Goal: Task Accomplishment & Management: Manage account settings

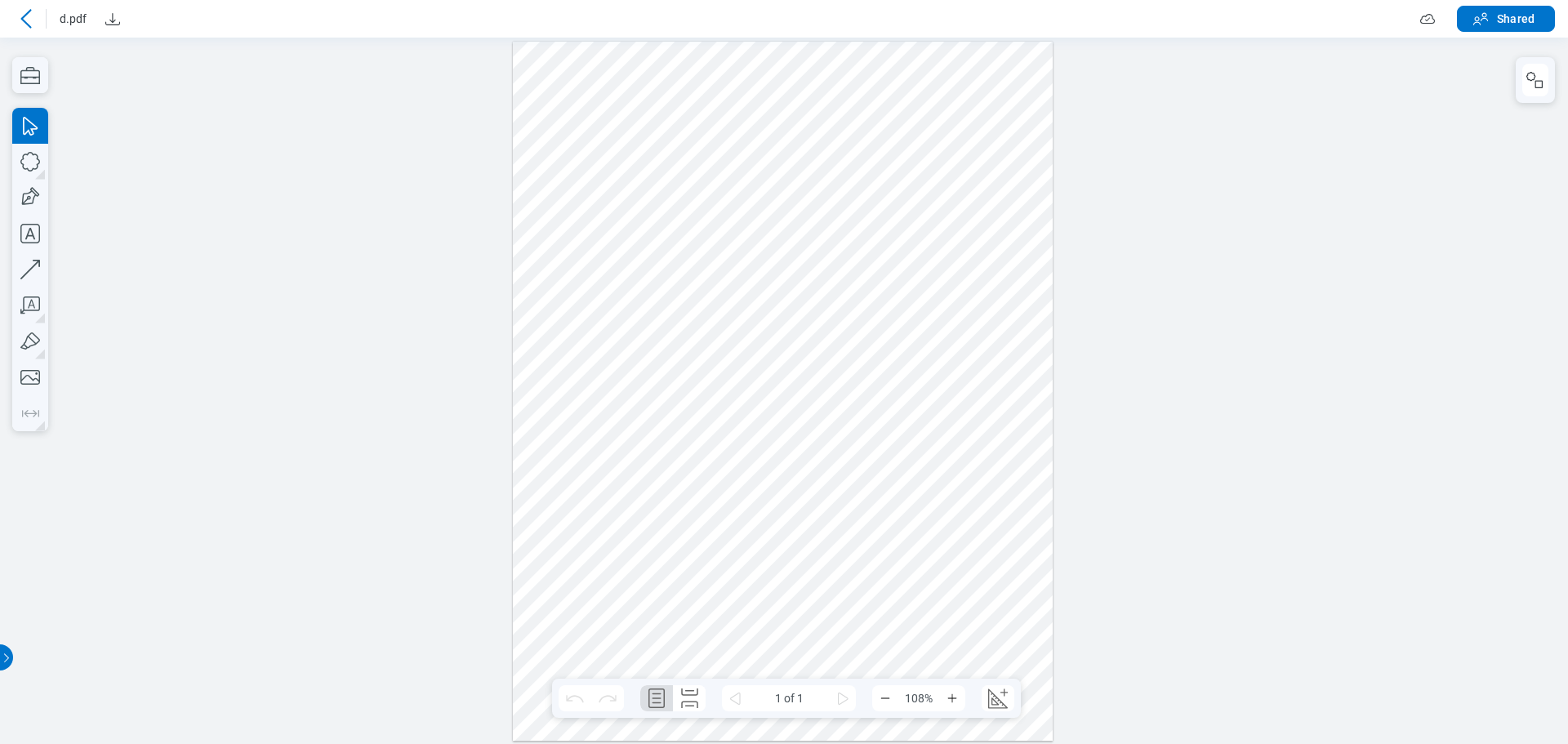
click at [29, 20] on icon at bounding box center [25, 19] width 20 height 20
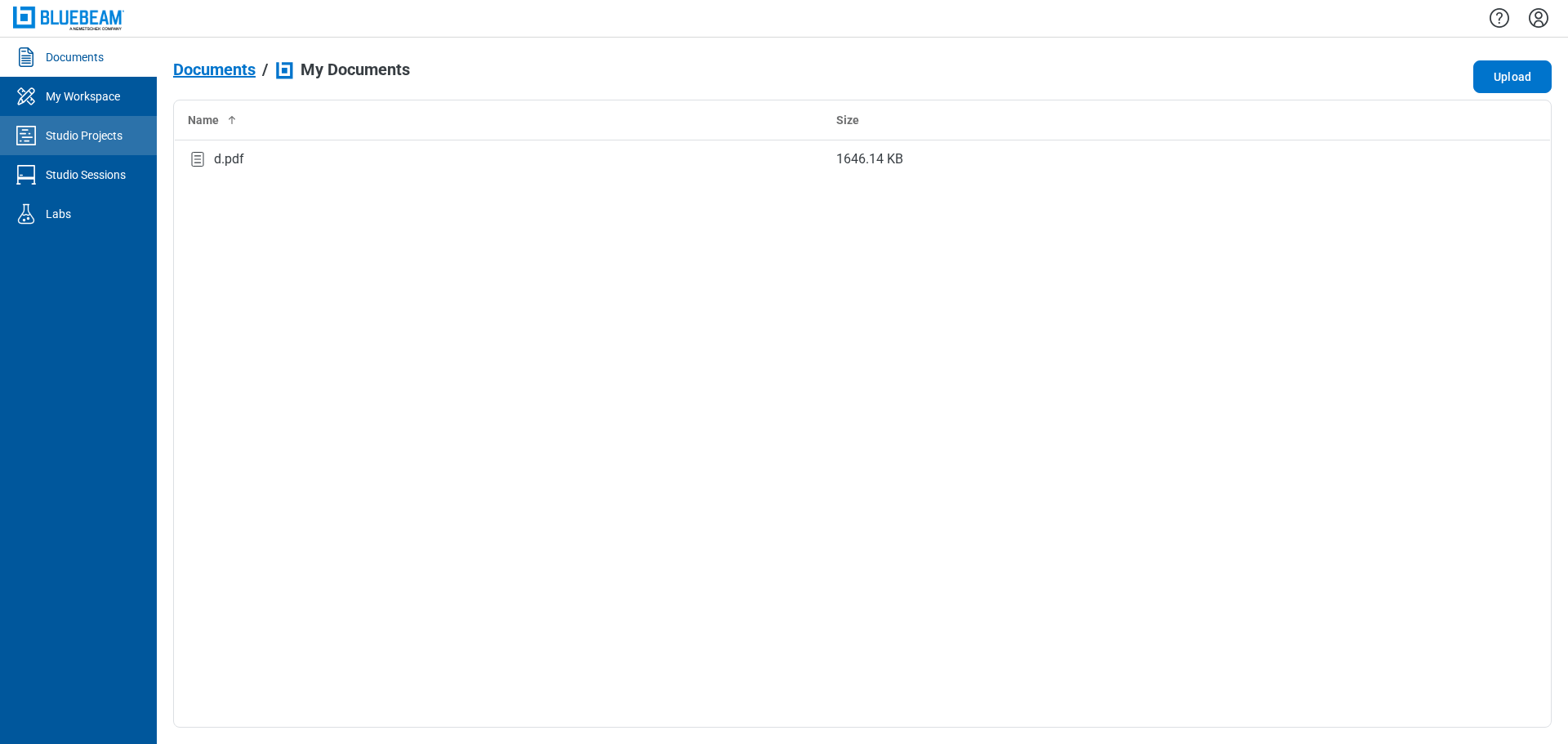
click at [90, 139] on div "Studio Projects" at bounding box center [84, 134] width 77 height 16
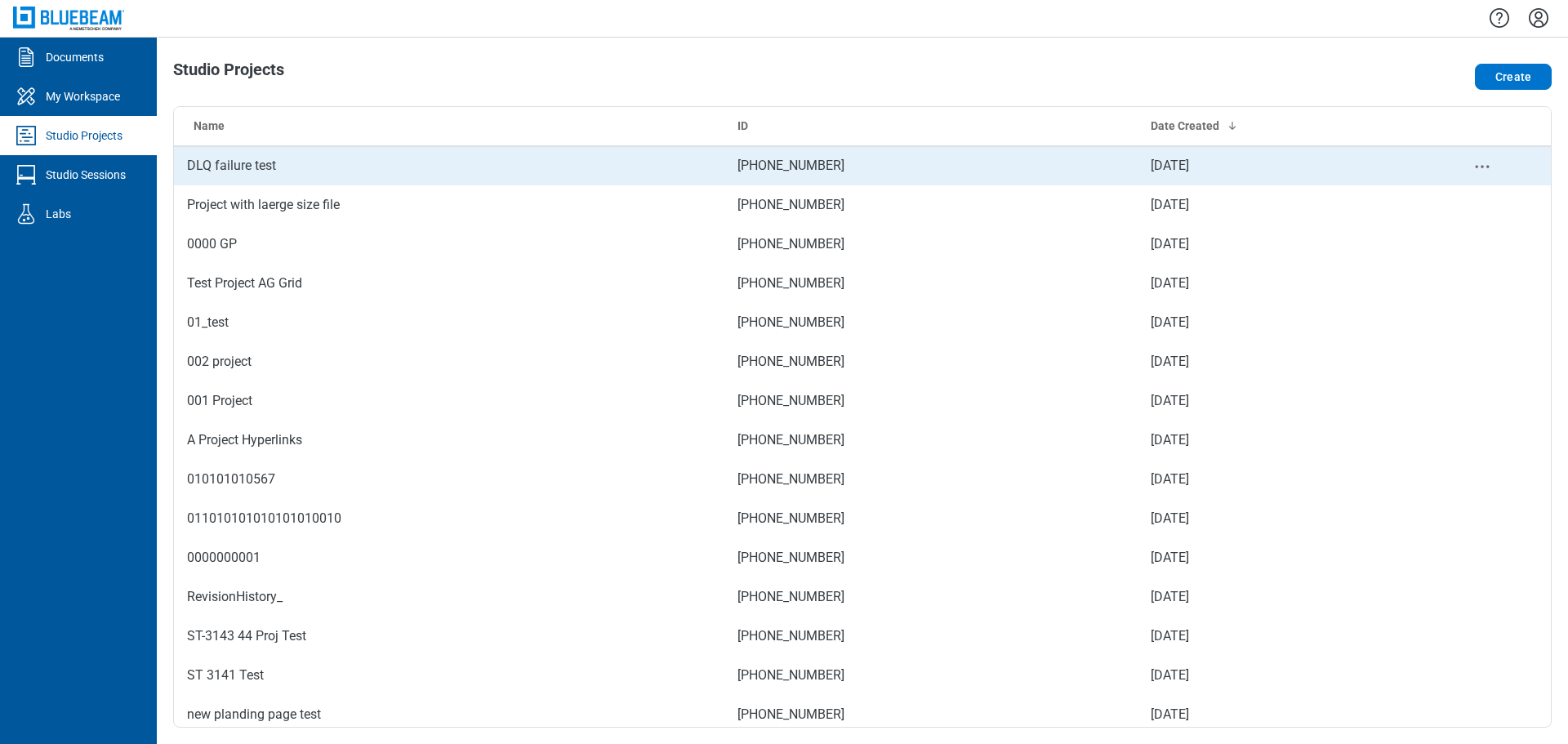
click at [261, 166] on td "DLQ failure test" at bounding box center [449, 166] width 551 height 39
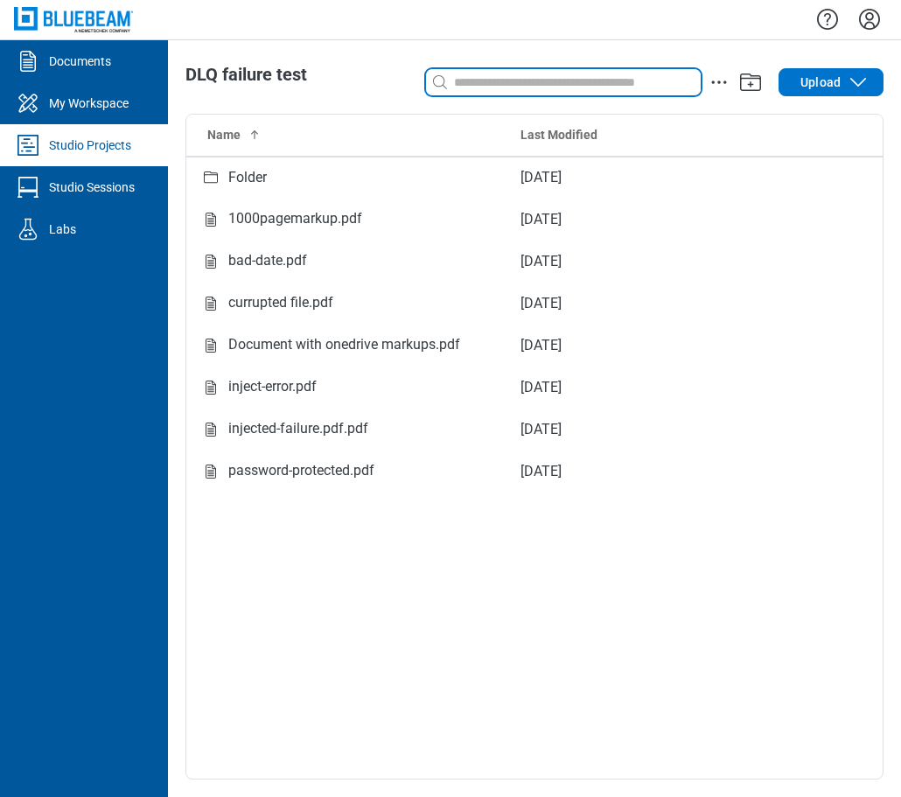
click at [485, 81] on input at bounding box center [575, 82] width 250 height 19
type input "*"
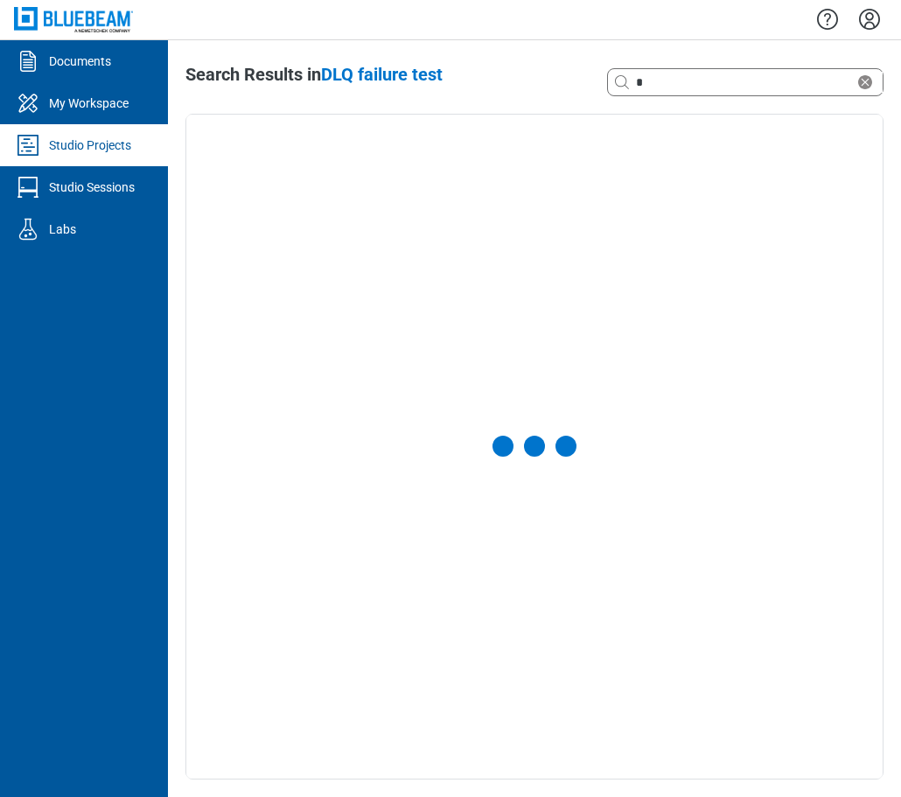
select select "**********"
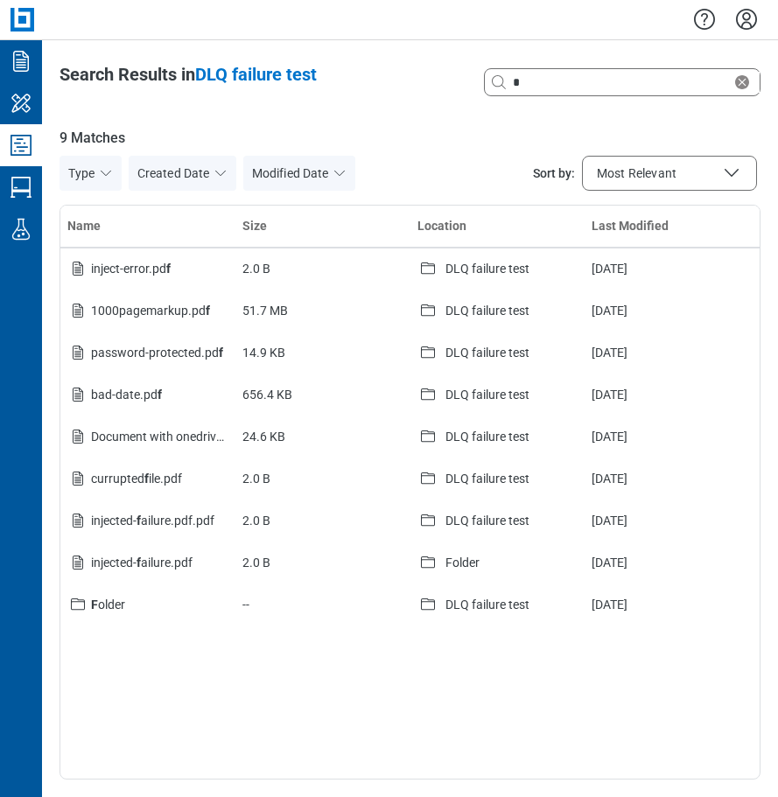
click at [25, 138] on icon "Studio Projects" at bounding box center [21, 145] width 28 height 28
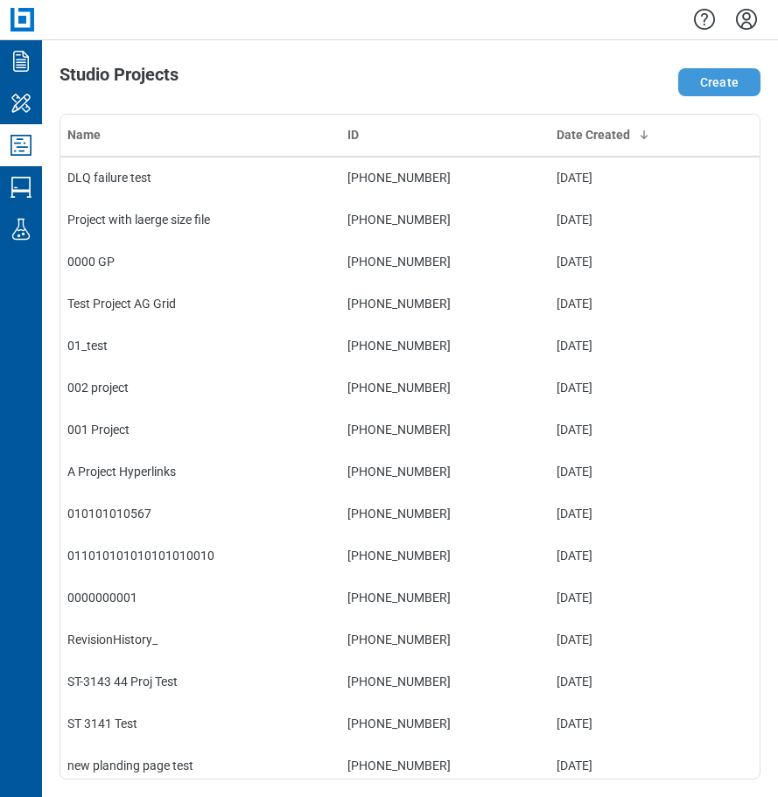
click at [710, 77] on button "Create" at bounding box center [719, 82] width 82 height 28
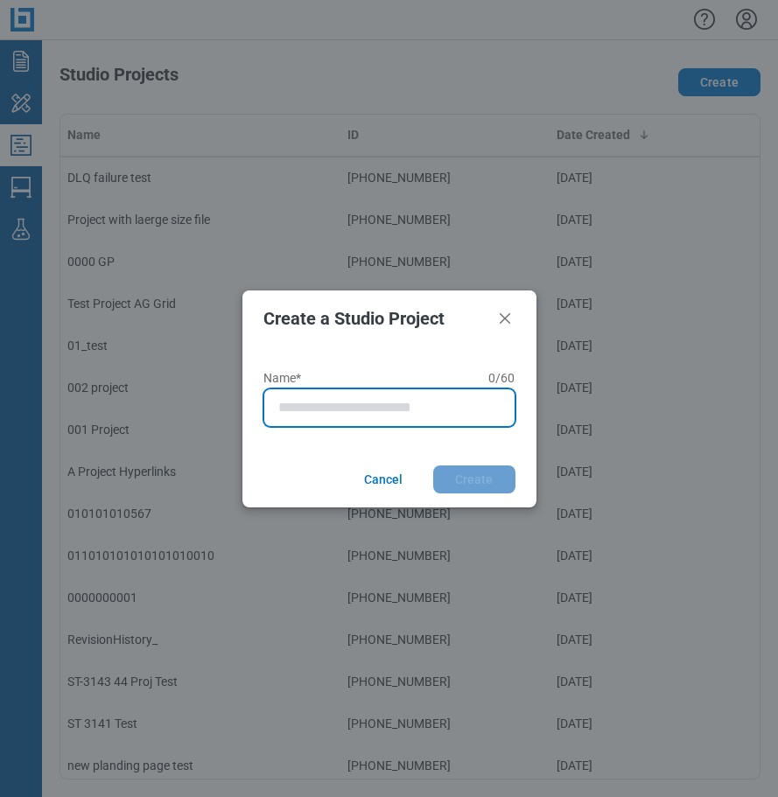
click at [328, 412] on input "Name* 0 of 60 characters 0 / 60" at bounding box center [392, 407] width 229 height 21
type input "**********"
click at [433, 465] on button "Create" at bounding box center [474, 479] width 82 height 28
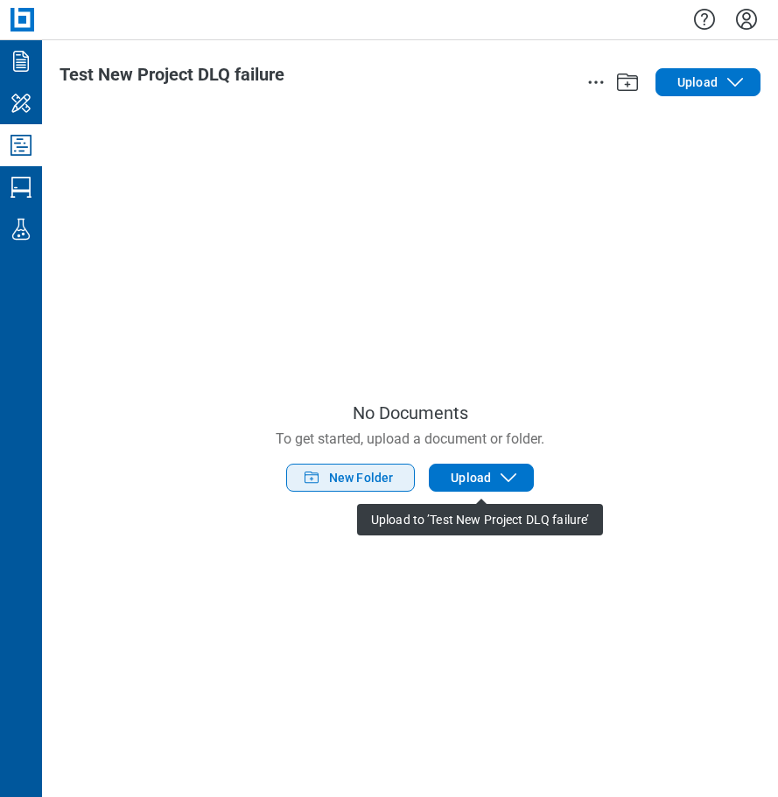
click at [326, 484] on button "New Folder" at bounding box center [350, 478] width 129 height 28
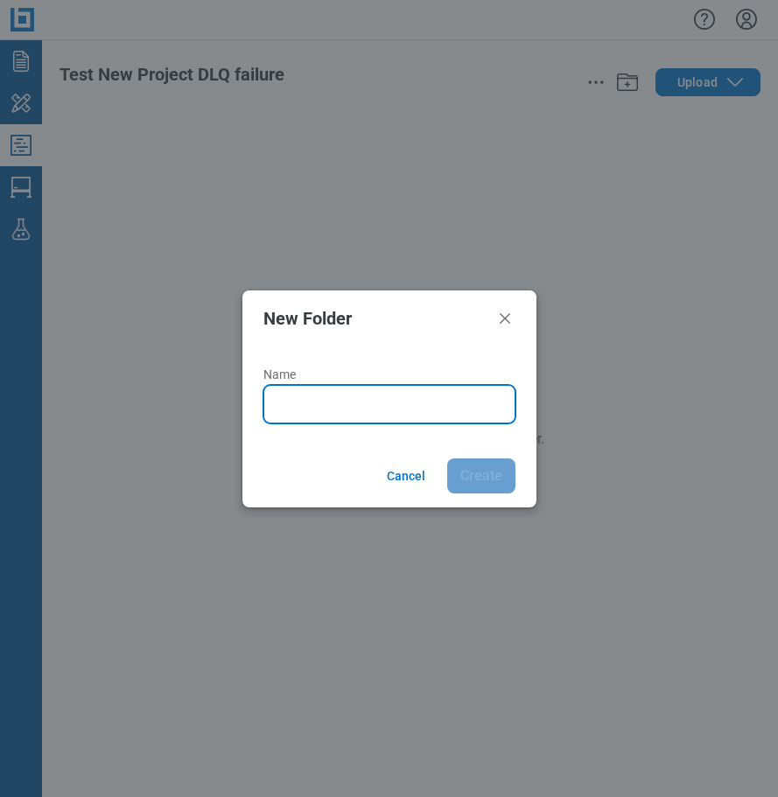
click at [311, 407] on input "Name" at bounding box center [392, 404] width 229 height 21
type input "*****"
click at [447, 458] on button "Create" at bounding box center [481, 475] width 68 height 35
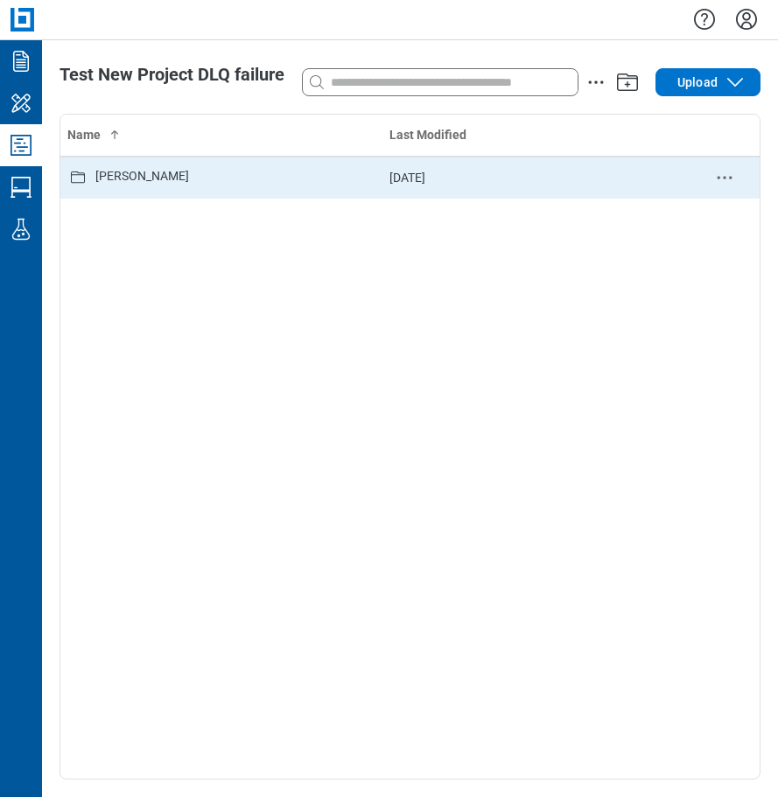
click at [102, 183] on div "[PERSON_NAME]" at bounding box center [142, 177] width 94 height 21
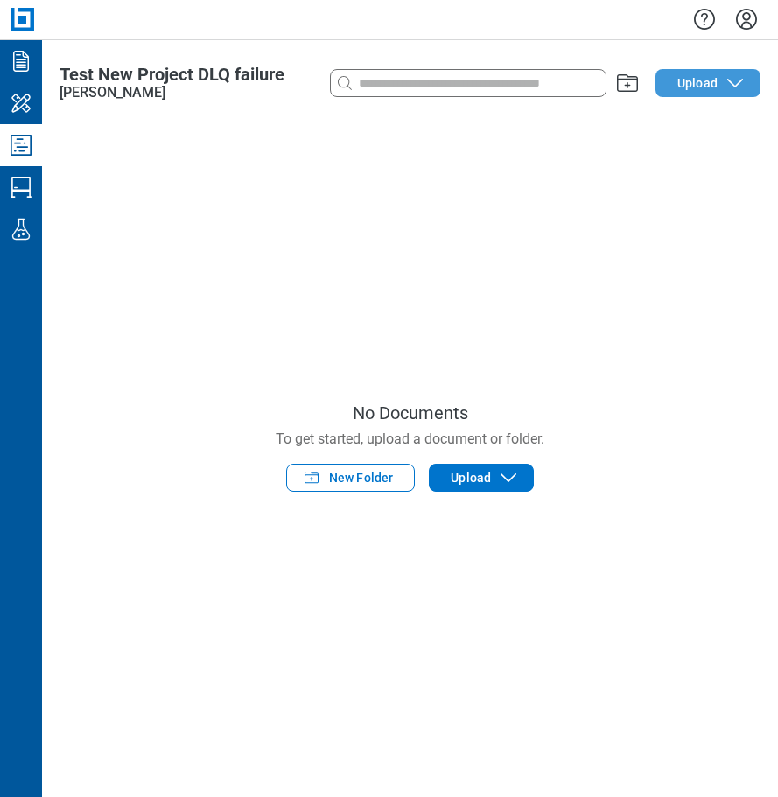
click at [692, 87] on span "Upload" at bounding box center [697, 82] width 40 height 17
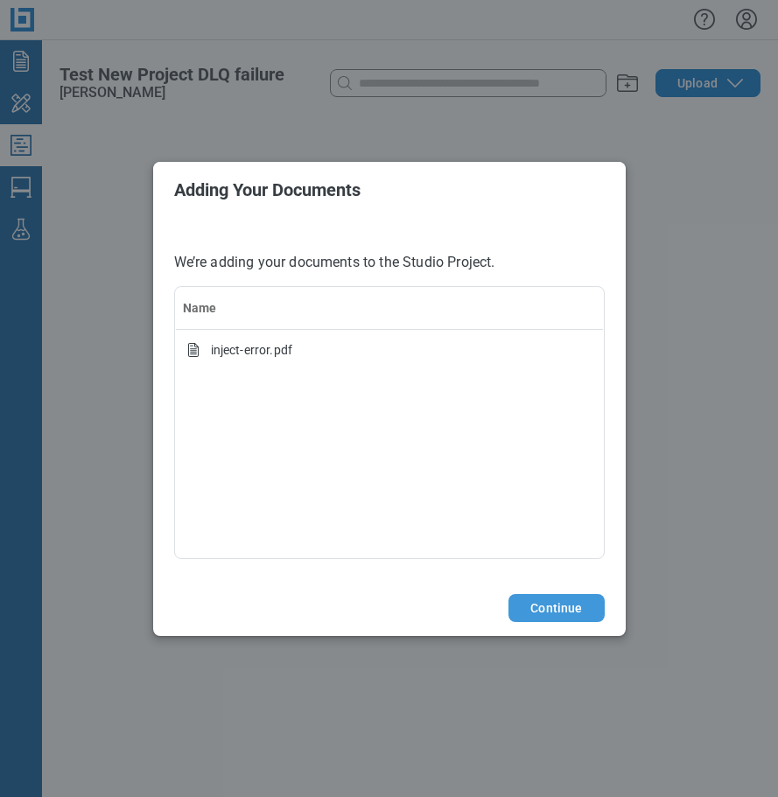
click at [538, 611] on button "Continue" at bounding box center [555, 608] width 95 height 28
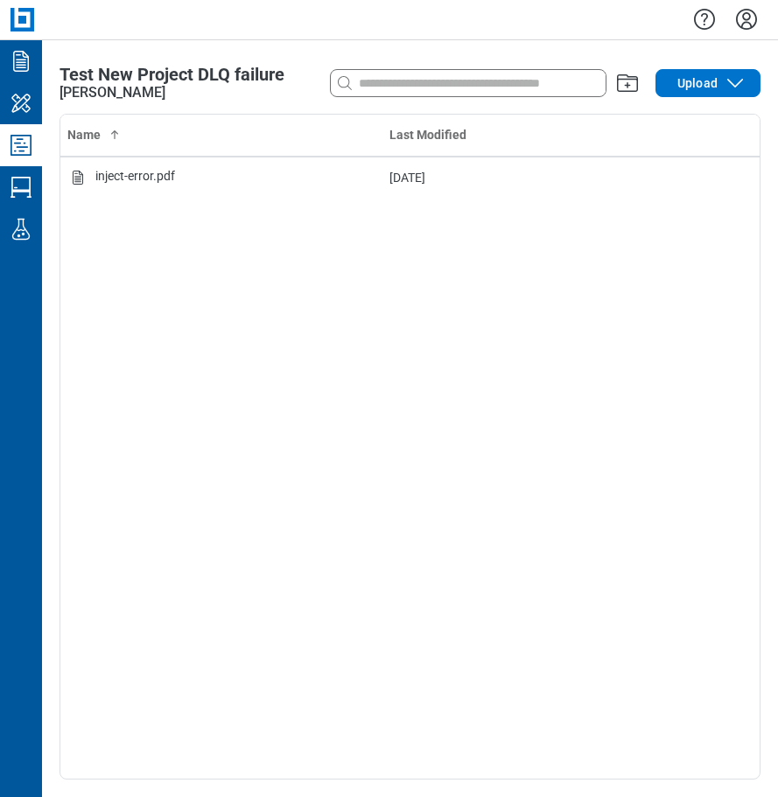
click at [464, 94] on div at bounding box center [468, 83] width 275 height 28
click at [465, 86] on input at bounding box center [480, 82] width 250 height 19
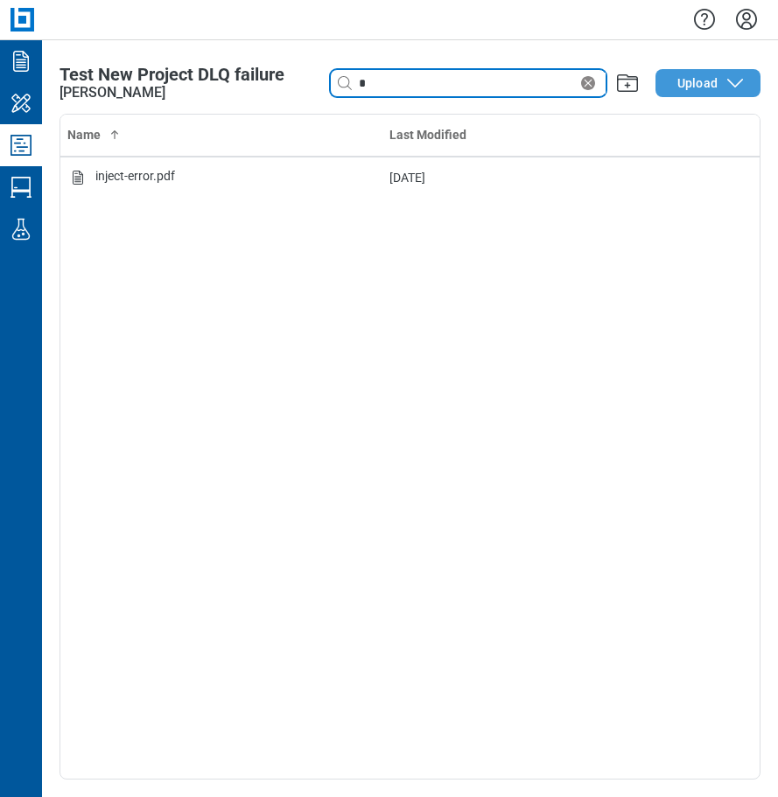
type input "*"
click at [677, 85] on button "Upload" at bounding box center [707, 83] width 105 height 28
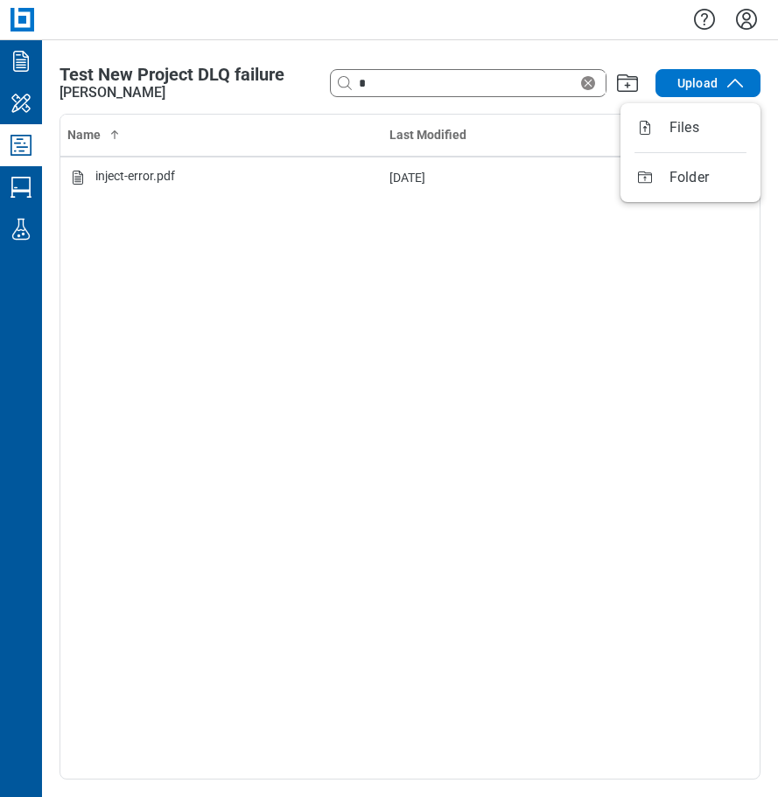
click at [583, 338] on div "Name Last Modified inject-error.pdf [DATE]" at bounding box center [409, 447] width 699 height 664
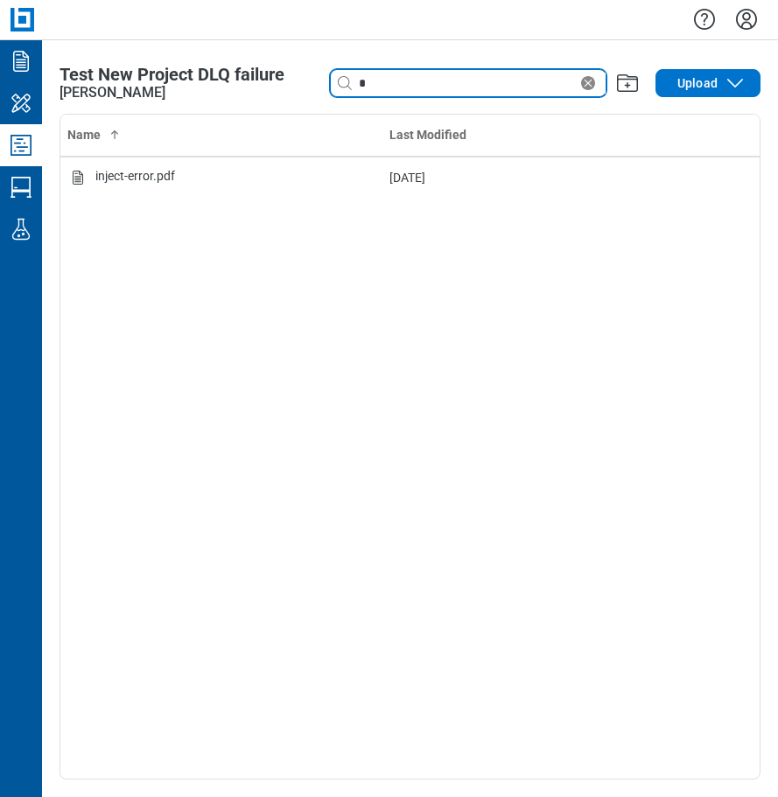
click at [394, 79] on input "*" at bounding box center [466, 82] width 222 height 19
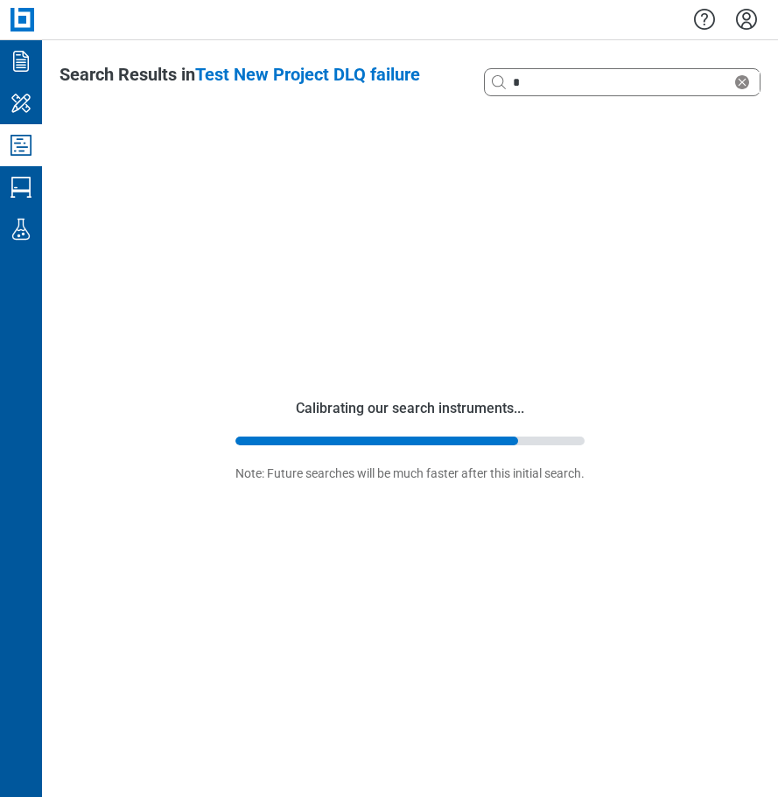
click at [13, 141] on icon "Studio Projects" at bounding box center [21, 145] width 28 height 28
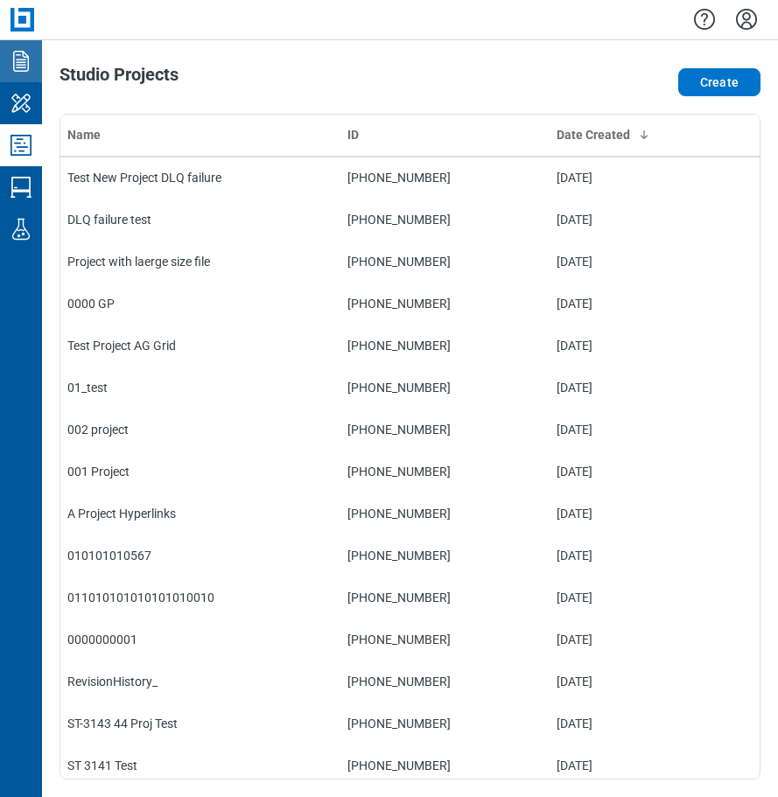
click at [20, 66] on icon "Documents" at bounding box center [21, 61] width 28 height 28
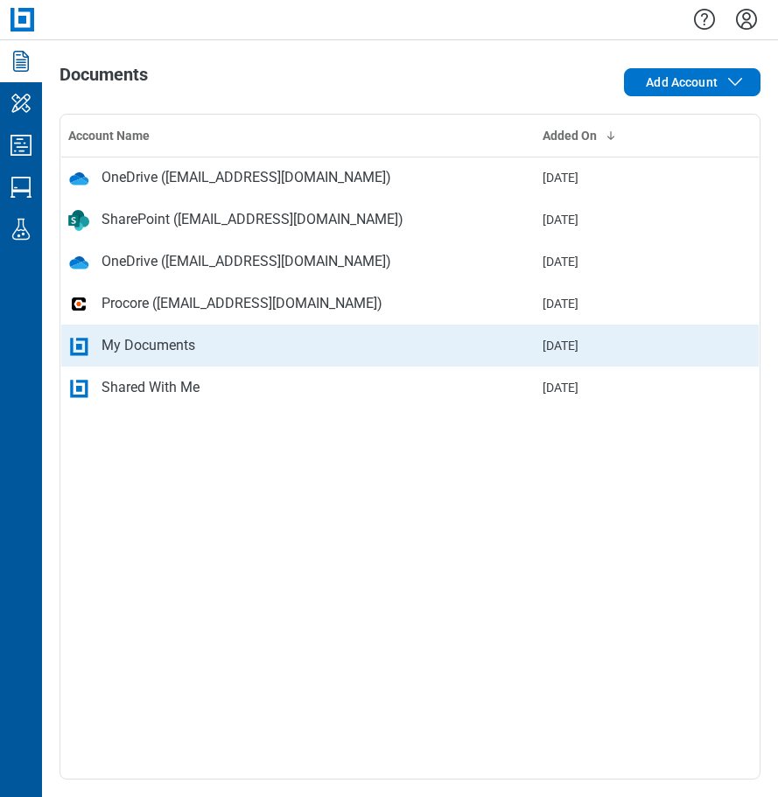
click at [127, 345] on div "My Documents" at bounding box center [148, 345] width 94 height 21
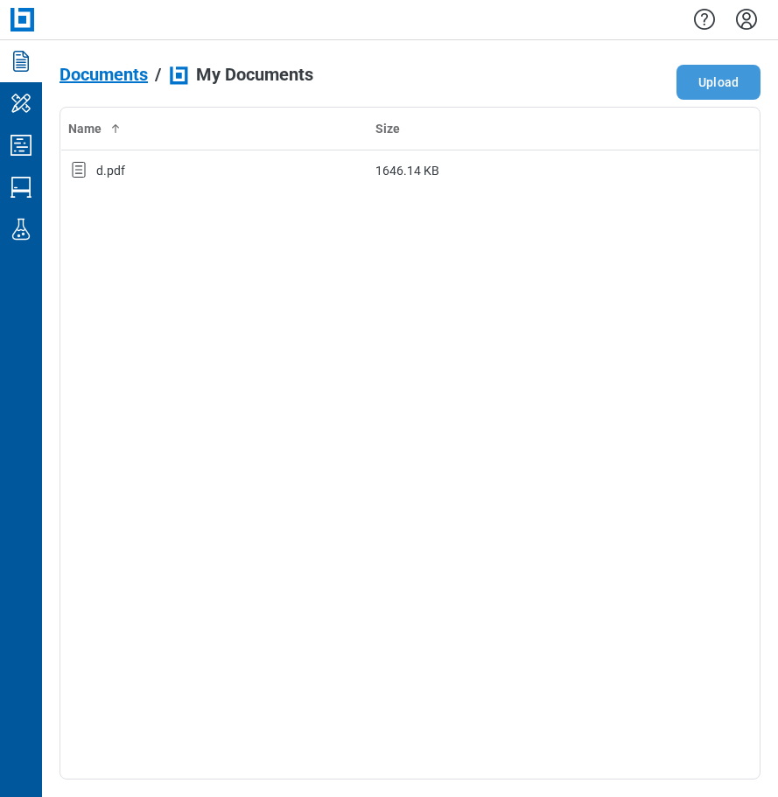
click at [731, 87] on button "Upload" at bounding box center [718, 82] width 84 height 35
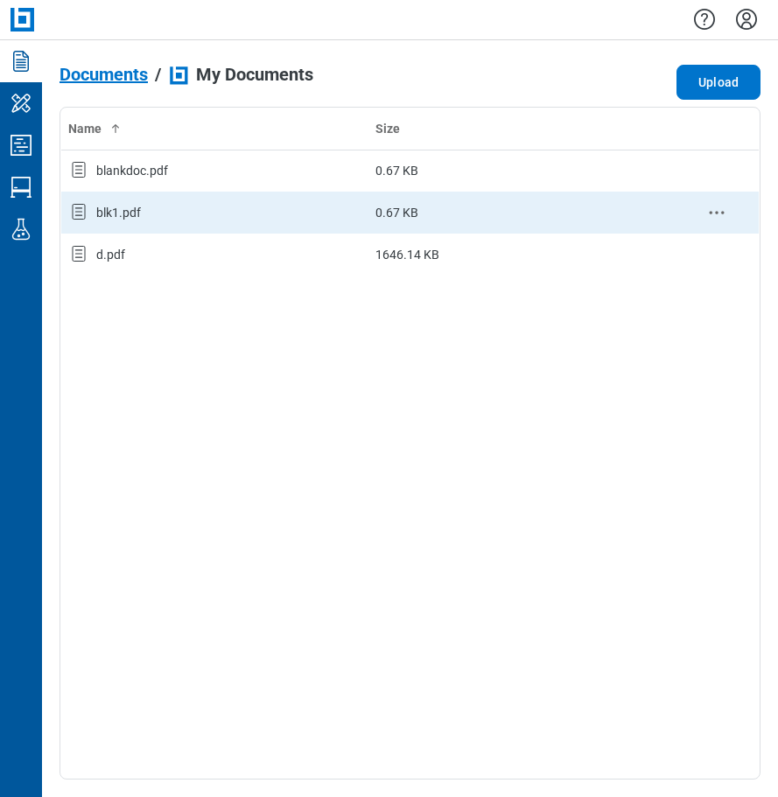
click at [97, 205] on div "blk1.pdf" at bounding box center [118, 212] width 45 height 17
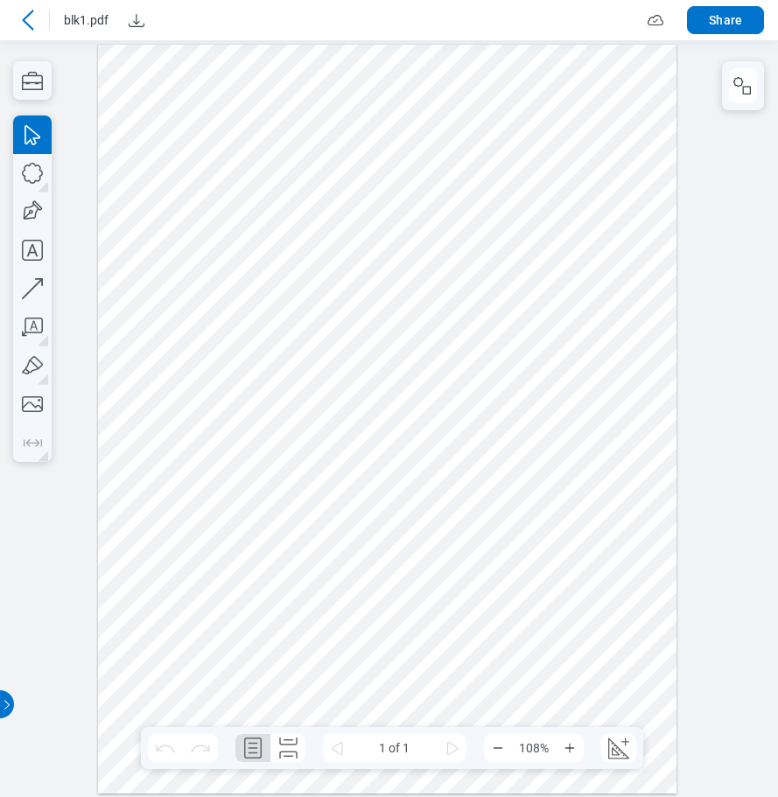
click at [38, 25] on icon at bounding box center [27, 20] width 21 height 21
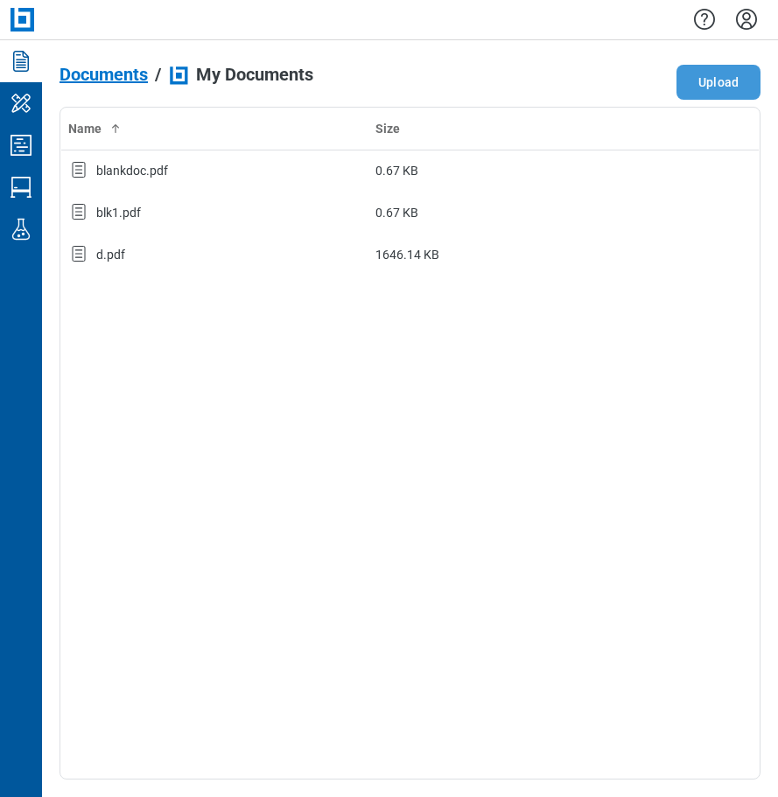
click at [736, 83] on button "Upload" at bounding box center [718, 82] width 84 height 35
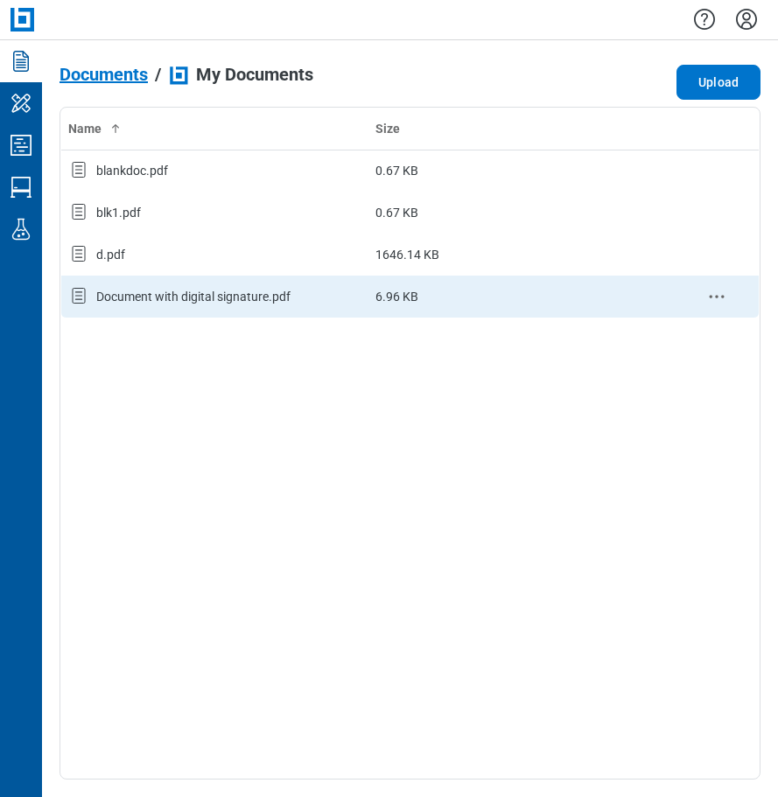
click at [161, 297] on div "Document with digital signature.pdf" at bounding box center [193, 296] width 194 height 17
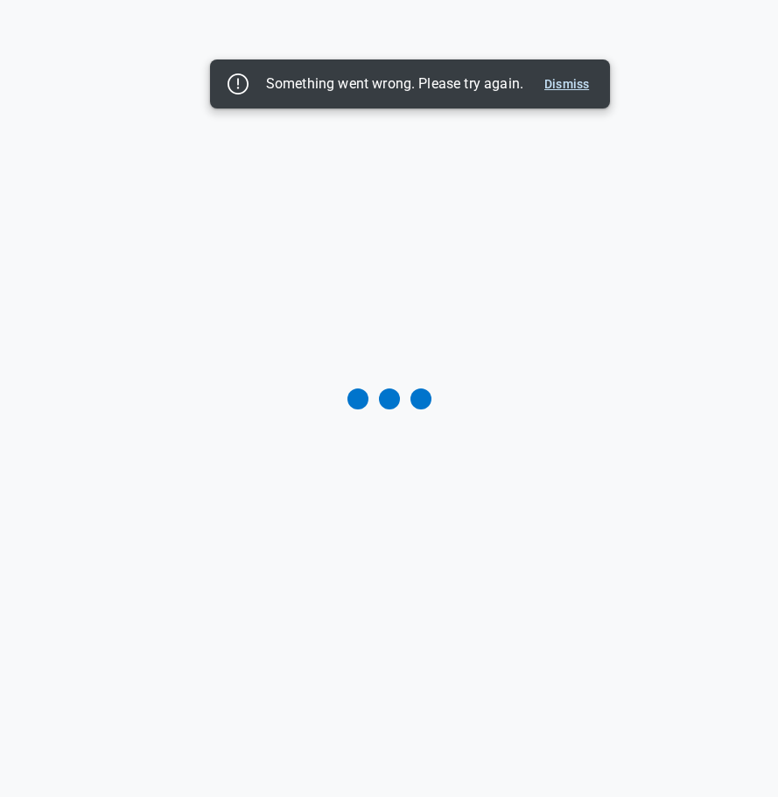
click at [557, 86] on button "Dismiss" at bounding box center [566, 83] width 59 height 21
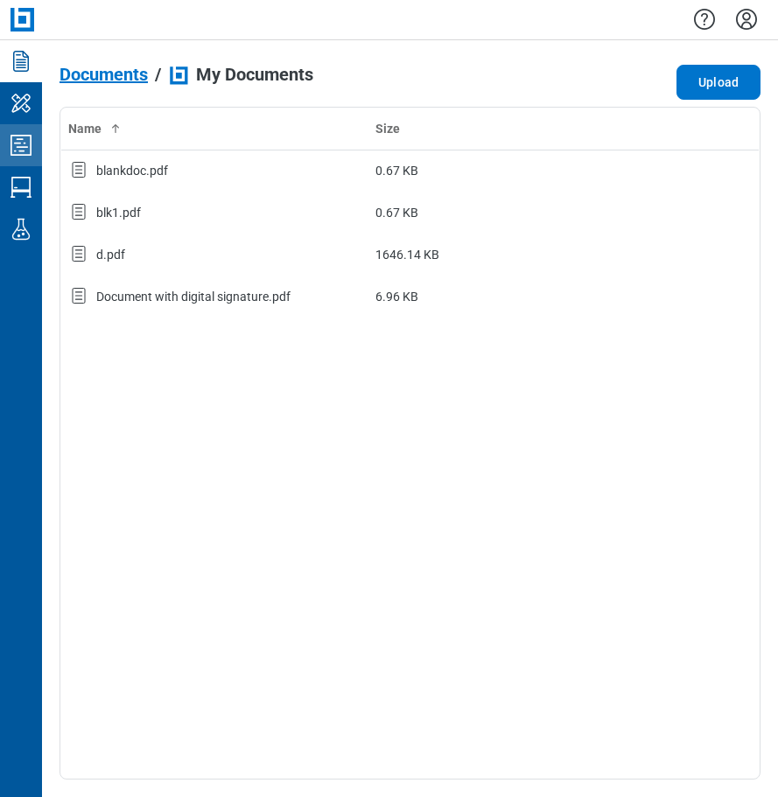
click at [21, 145] on icon "Studio Projects" at bounding box center [21, 145] width 28 height 28
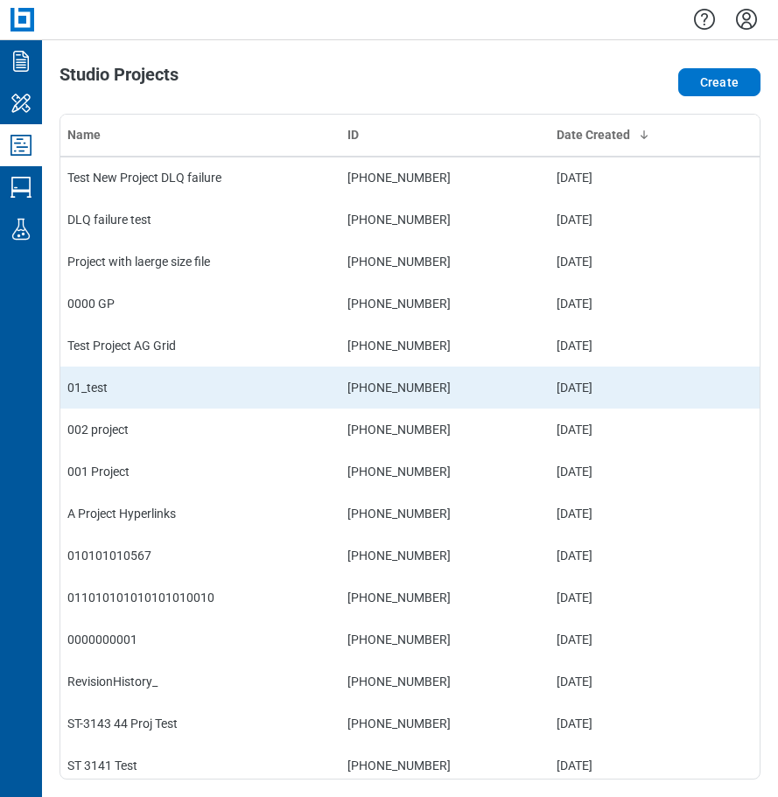
click at [91, 391] on td "01_test" at bounding box center [200, 387] width 280 height 42
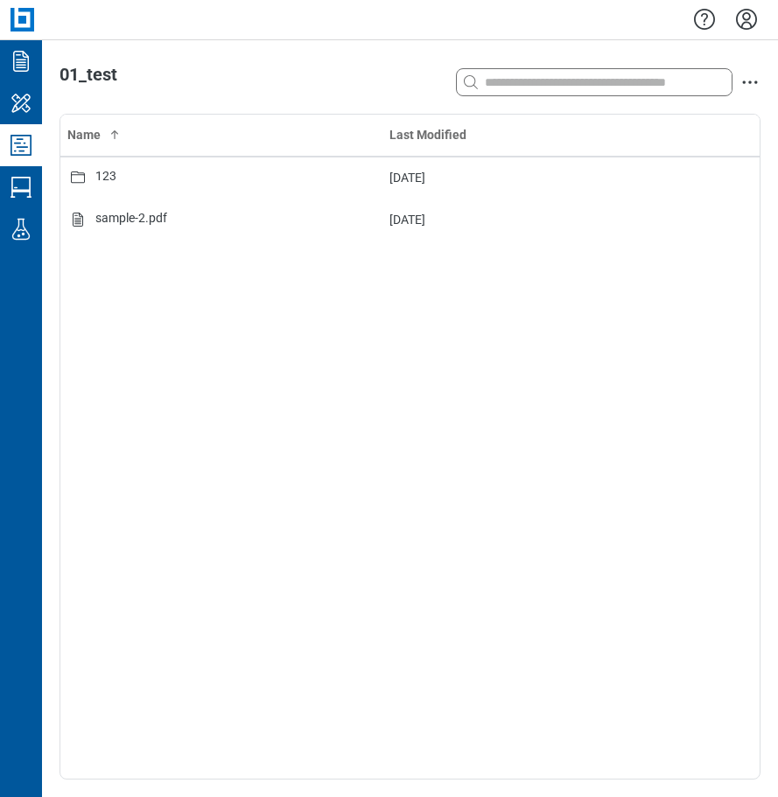
click at [28, 144] on icon "Studio Projects" at bounding box center [21, 145] width 28 height 28
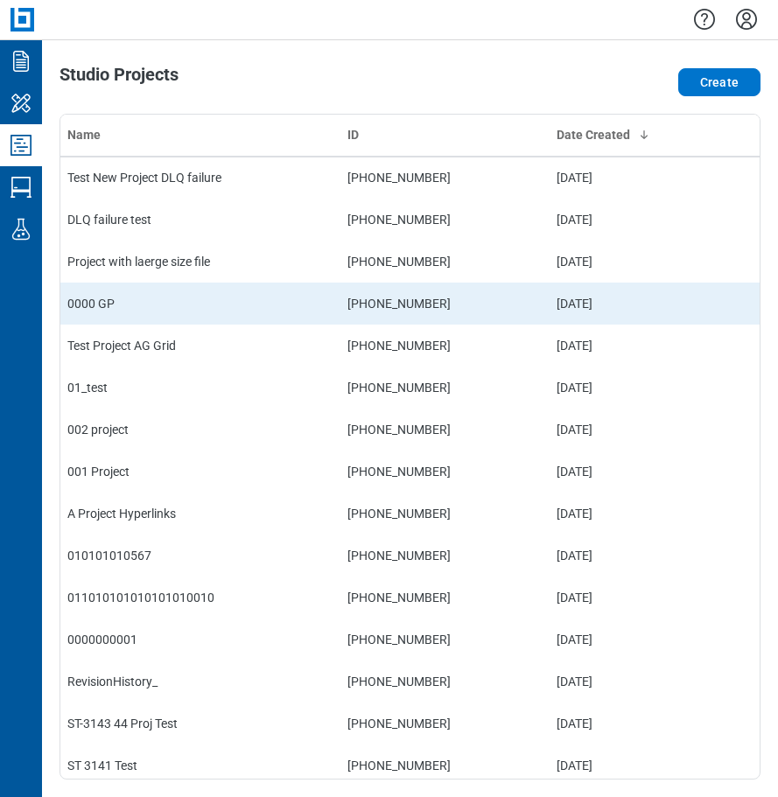
click at [107, 305] on td "0000 GP" at bounding box center [200, 304] width 280 height 42
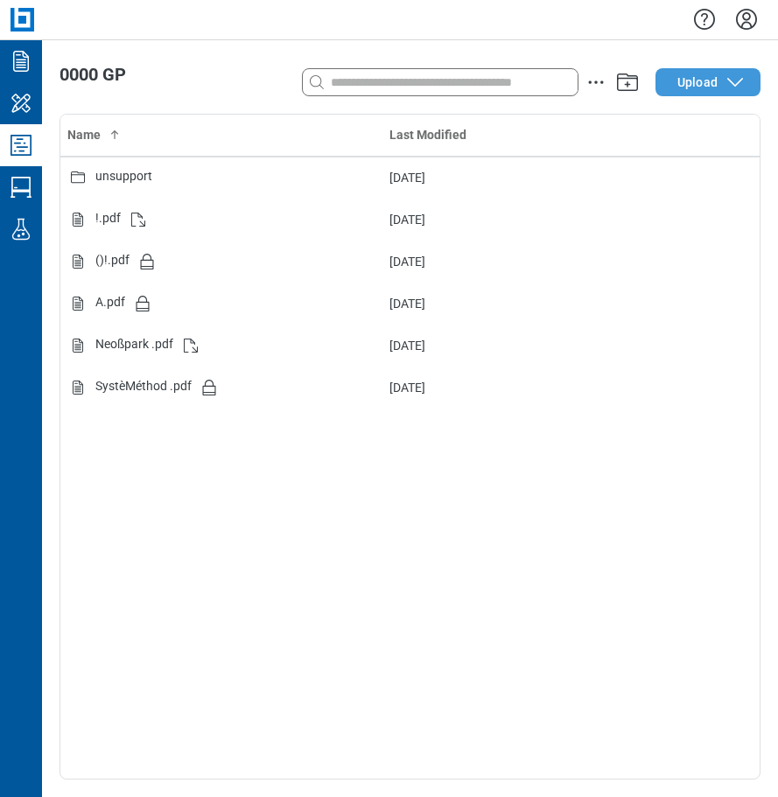
click at [703, 77] on span "Upload" at bounding box center [697, 81] width 40 height 17
click at [245, 483] on div "Name Last Modified unsupport [DATE] !.pdf [DATE] ()!.pdf [DATE] A.pdf [DATE] Ne…" at bounding box center [409, 447] width 699 height 664
click at [17, 146] on icon "Studio Projects" at bounding box center [20, 145] width 21 height 21
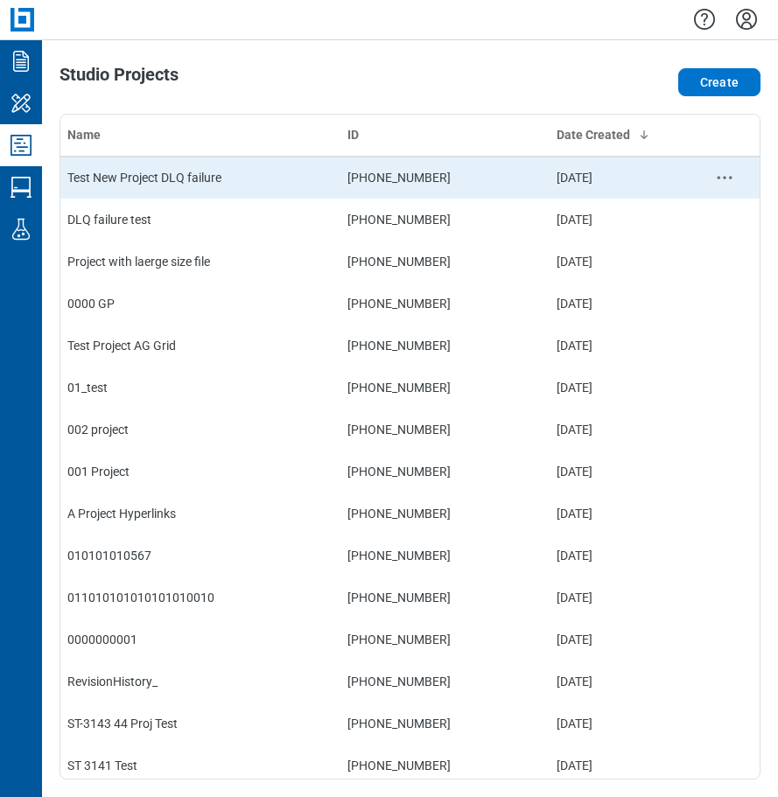
click at [187, 182] on td "Test New Project DLQ failure" at bounding box center [200, 178] width 280 height 42
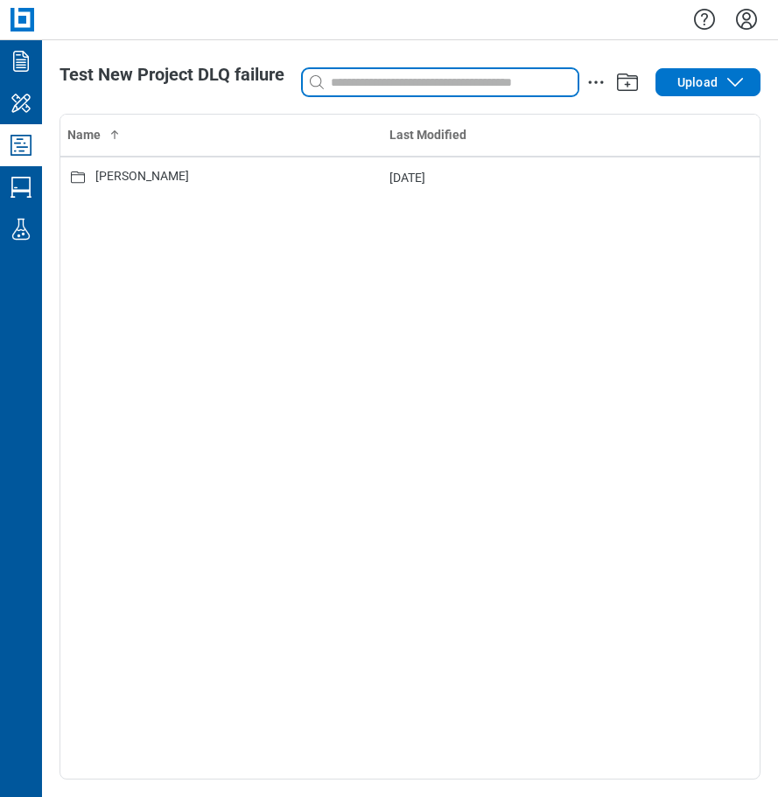
click at [370, 79] on input at bounding box center [452, 82] width 250 height 19
type input "*"
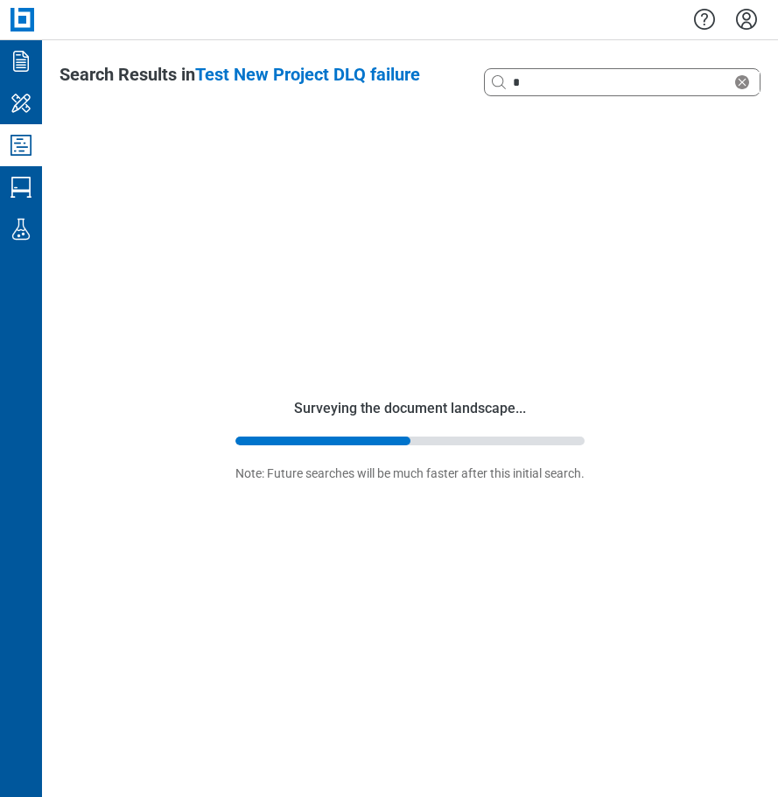
select select "**********"
